Goal: Navigation & Orientation: Find specific page/section

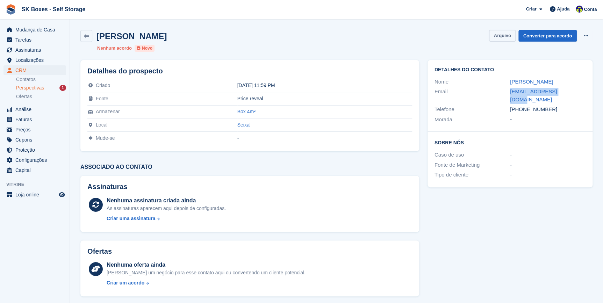
click at [442, 35] on button "Arquivo" at bounding box center [502, 36] width 26 height 12
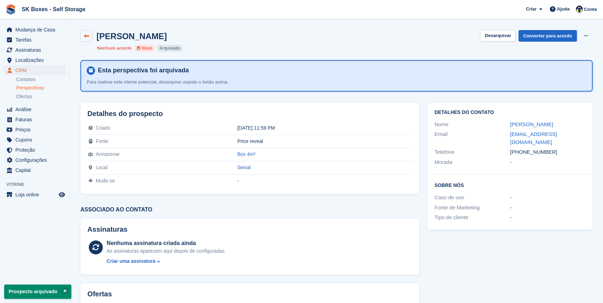
click at [81, 35] on link at bounding box center [86, 36] width 12 height 12
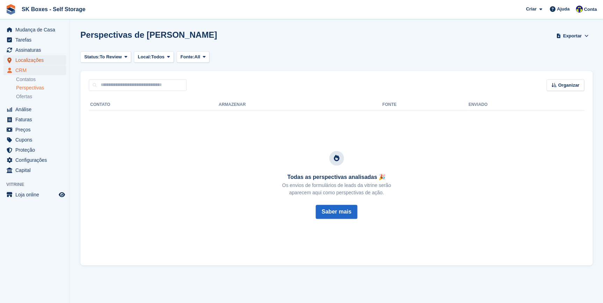
click at [22, 63] on span "Localizações" at bounding box center [36, 60] width 42 height 10
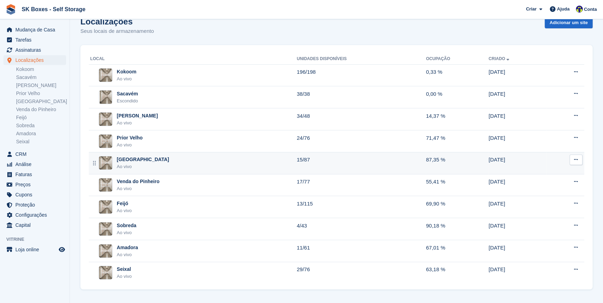
scroll to position [14, 0]
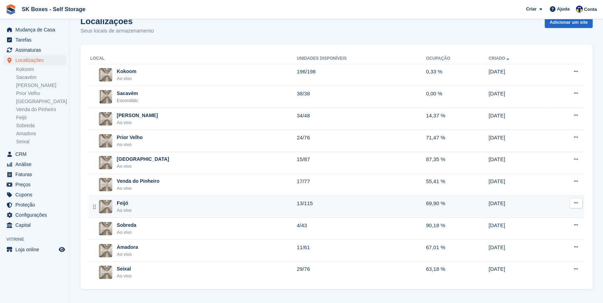
click at [121, 209] on div "Ao vivo" at bounding box center [124, 210] width 15 height 7
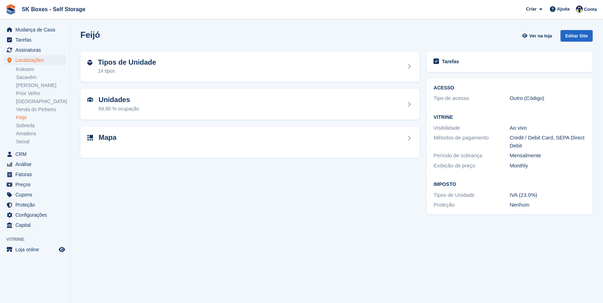
click at [210, 188] on div "Tipos de Unidade 14 tipos Unidades 69,90 % ocupação Mapa" at bounding box center [250, 132] width 346 height 169
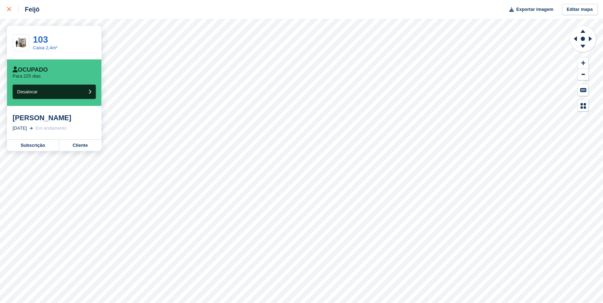
click at [8, 8] on icon at bounding box center [9, 9] width 4 height 4
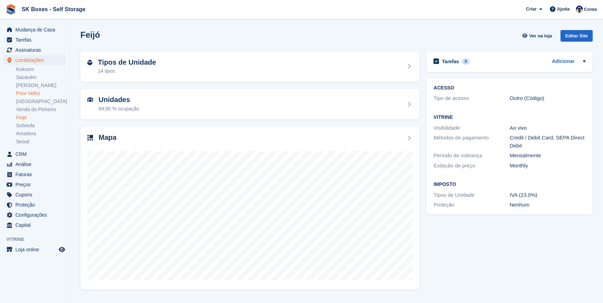
click at [29, 94] on link "Prior Velho" at bounding box center [41, 93] width 50 height 7
